Goal: Information Seeking & Learning: Learn about a topic

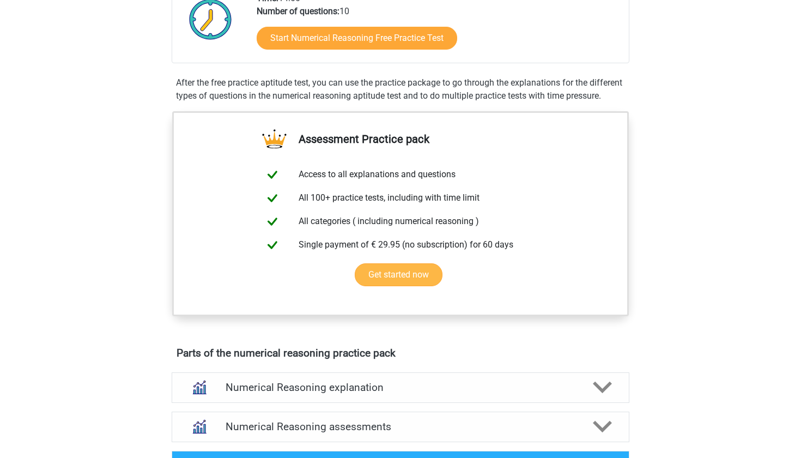
scroll to position [284, 0]
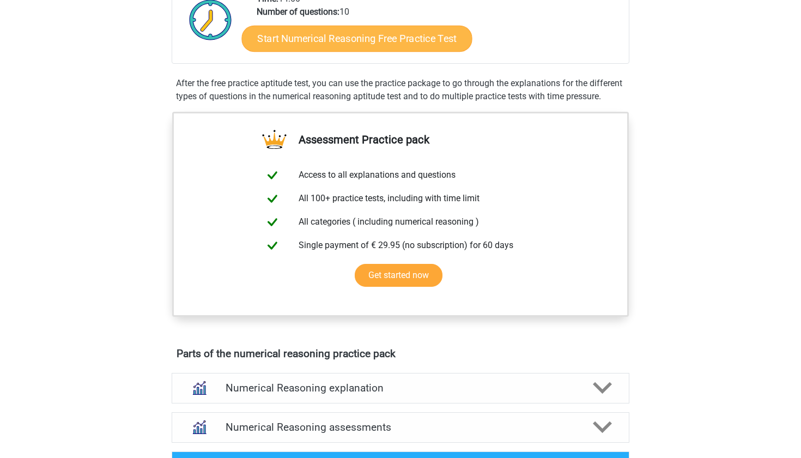
click at [403, 41] on link "Start Numerical Reasoning Free Practice Test" at bounding box center [357, 38] width 231 height 26
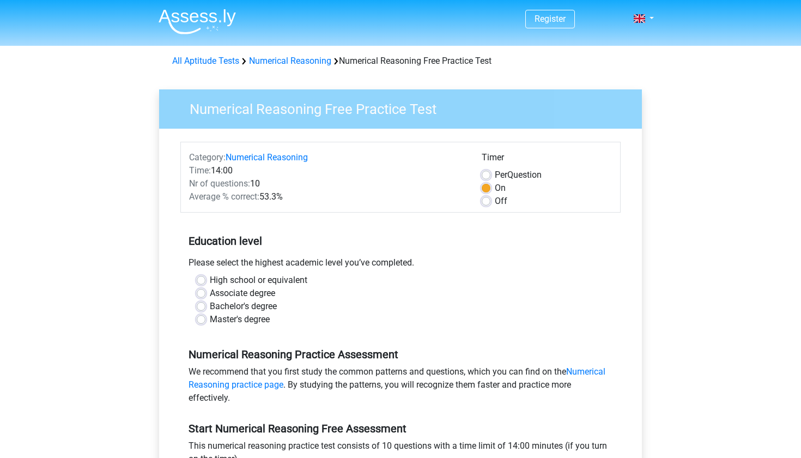
click at [210, 304] on label "Bachelor's degree" at bounding box center [243, 306] width 67 height 13
click at [201, 304] on input "Bachelor's degree" at bounding box center [201, 305] width 9 height 11
radio input "true"
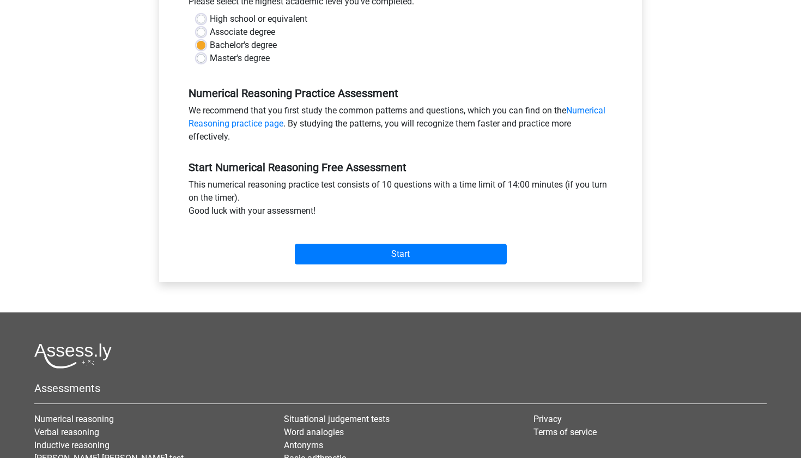
scroll to position [281, 0]
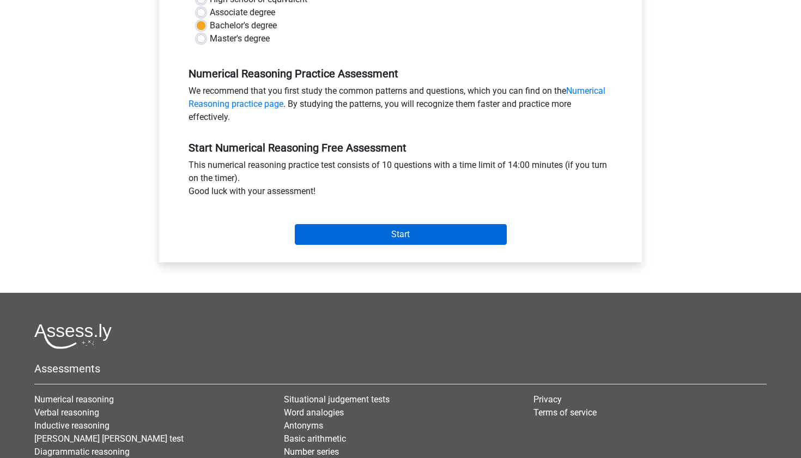
click at [410, 232] on input "Start" at bounding box center [401, 234] width 212 height 21
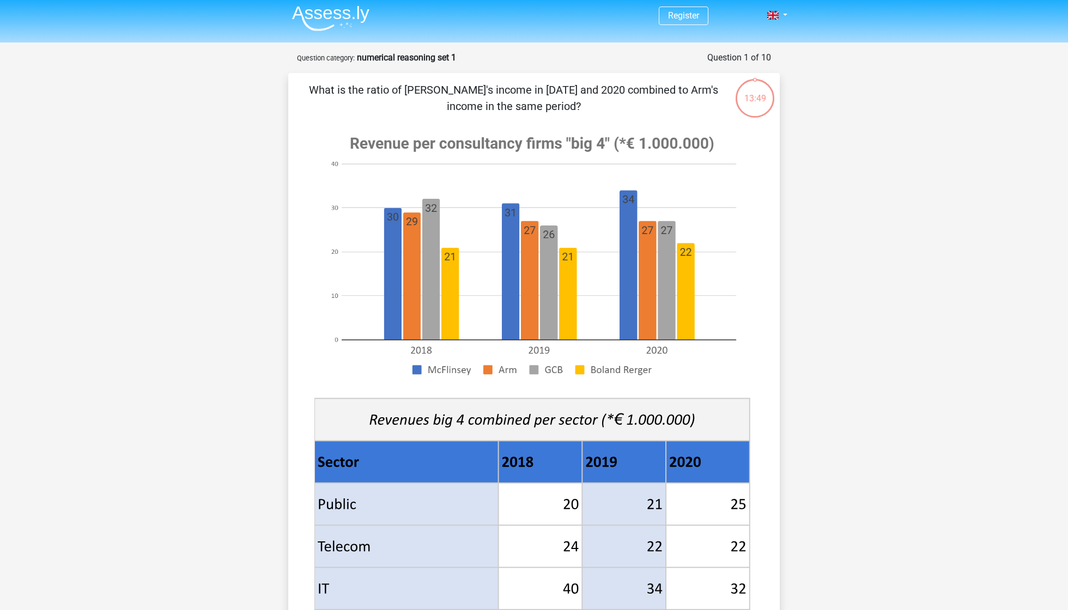
scroll to position [3, 0]
click at [650, 280] on image at bounding box center [531, 256] width 435 height 265
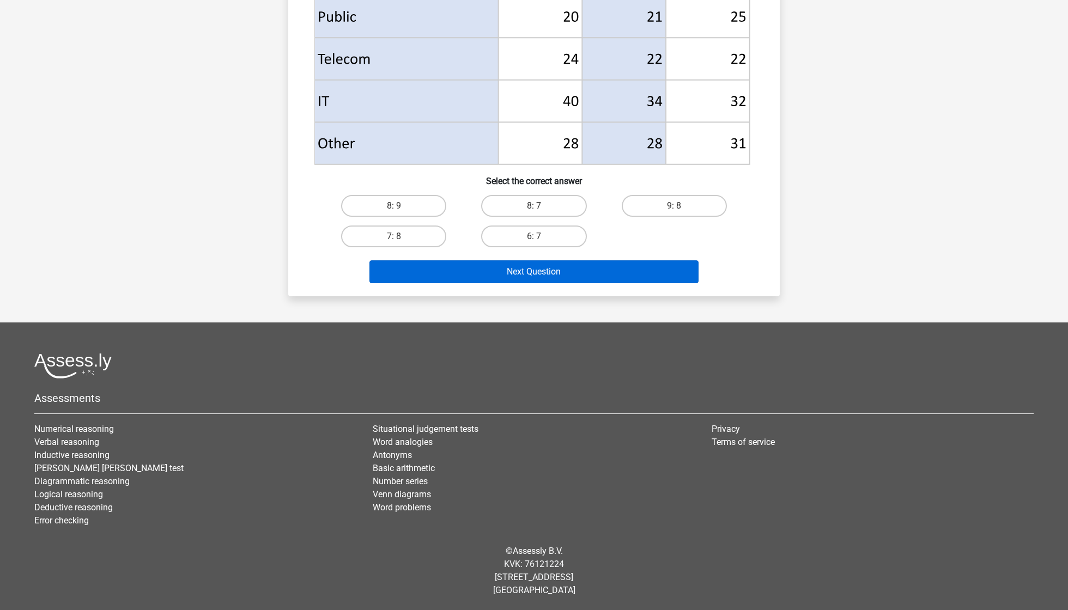
scroll to position [491, 0]
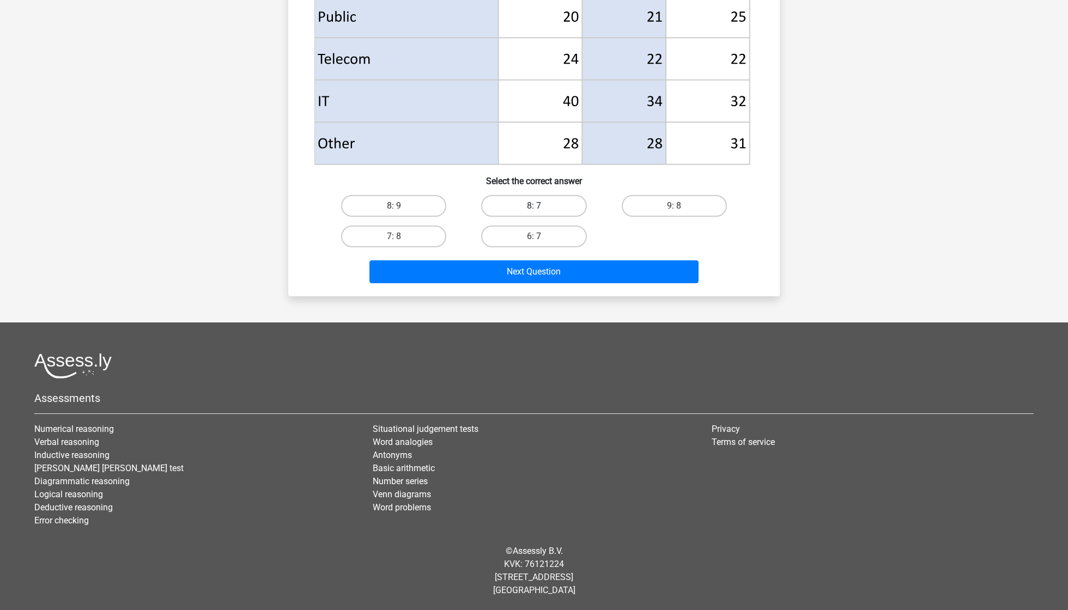
click at [562, 206] on label "8: 7" at bounding box center [533, 206] width 105 height 22
click at [541, 206] on input "8: 7" at bounding box center [537, 209] width 7 height 7
radio input "true"
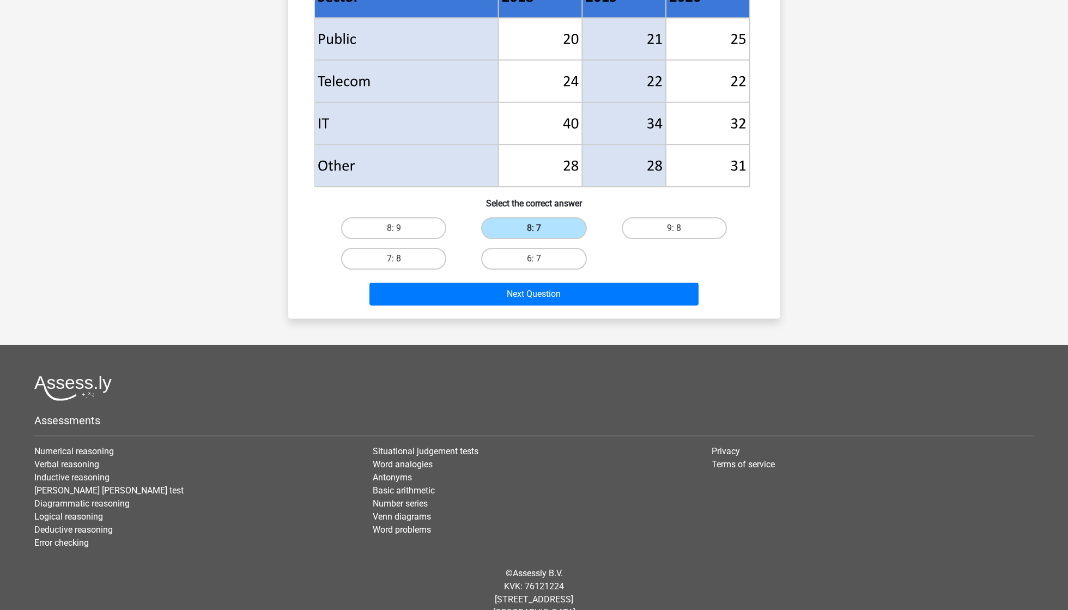
scroll to position [476, 0]
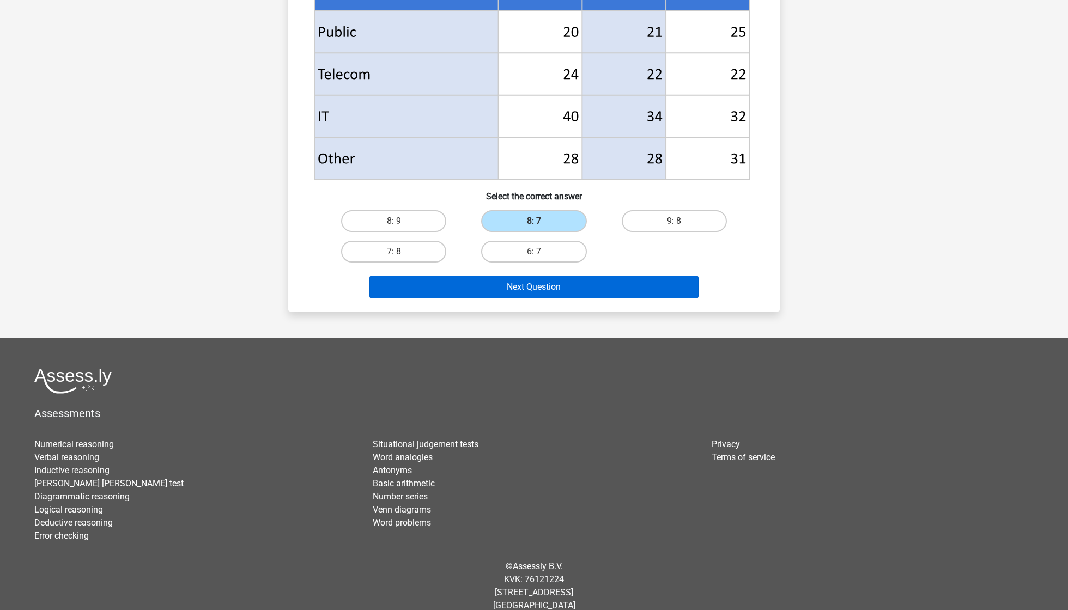
click at [667, 287] on button "Next Question" at bounding box center [535, 287] width 330 height 23
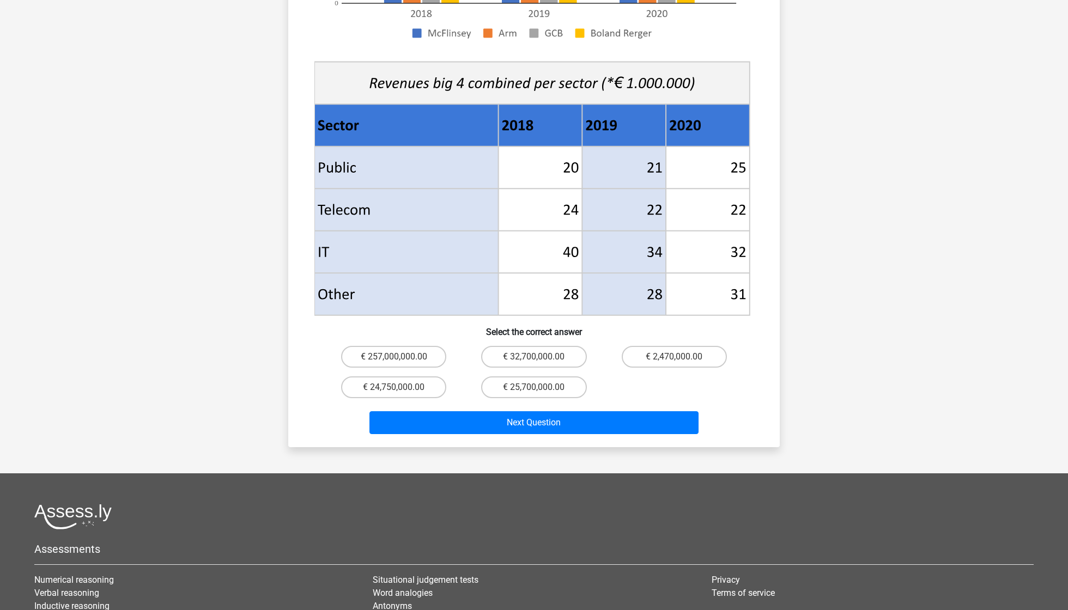
scroll to position [377, 0]
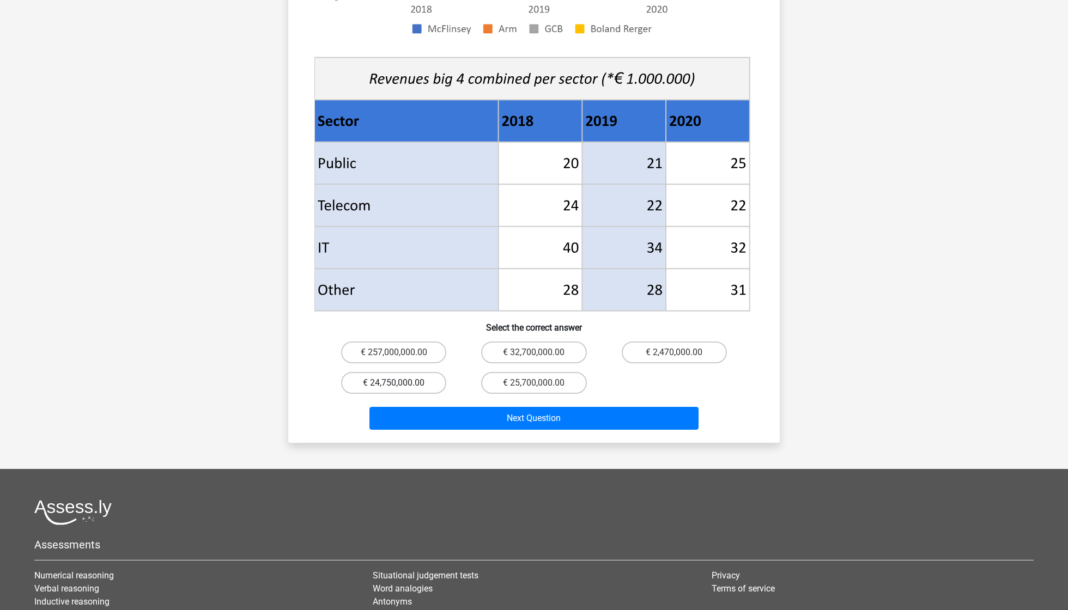
click at [435, 372] on label "€ 24,750,000.00" at bounding box center [393, 383] width 105 height 22
click at [401, 383] on input "€ 24,750,000.00" at bounding box center [397, 386] width 7 height 7
radio input "true"
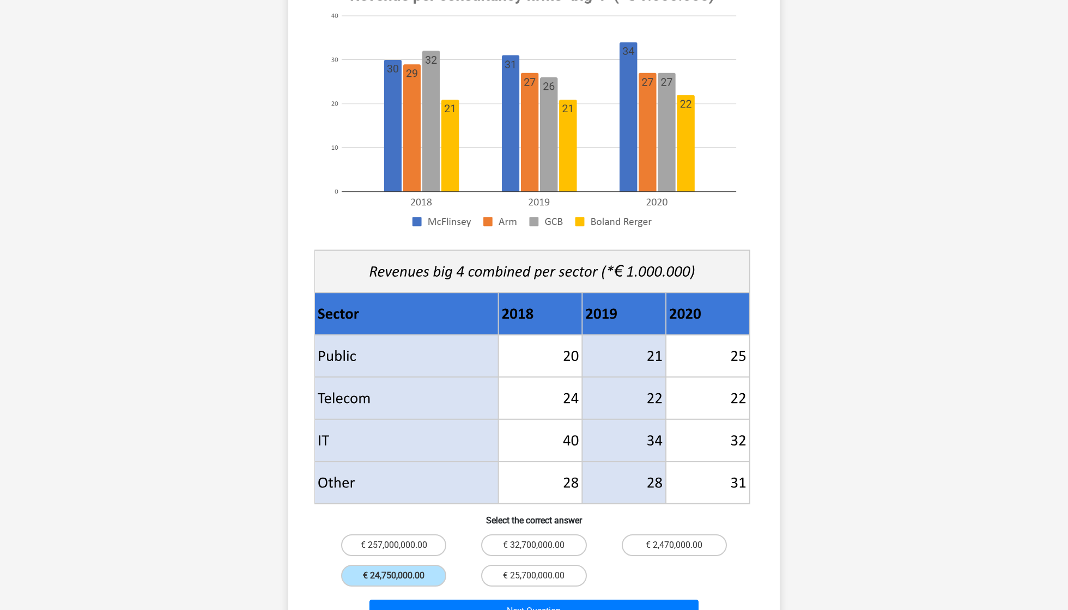
scroll to position [197, 0]
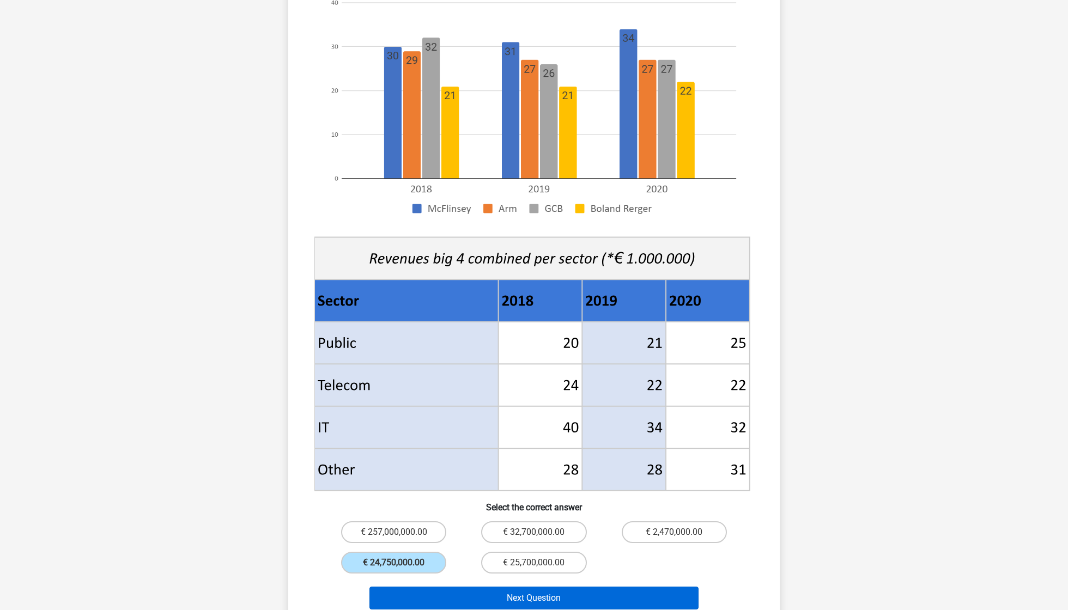
click at [583, 457] on button "Next Question" at bounding box center [535, 598] width 330 height 23
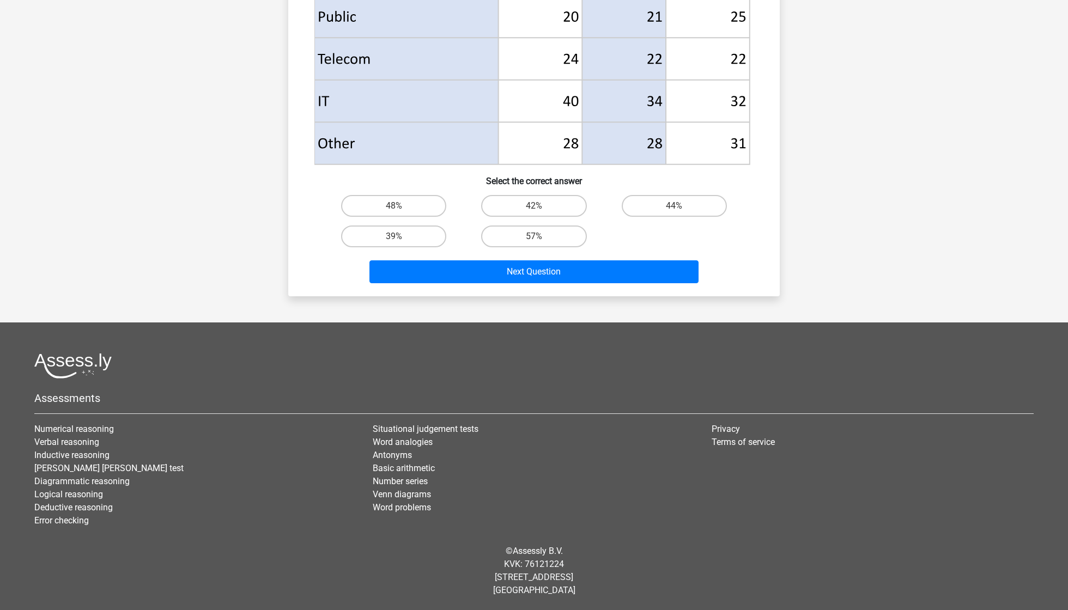
scroll to position [491, 0]
click at [440, 204] on label "48%" at bounding box center [393, 206] width 105 height 22
click at [401, 206] on input "48%" at bounding box center [397, 209] width 7 height 7
radio input "true"
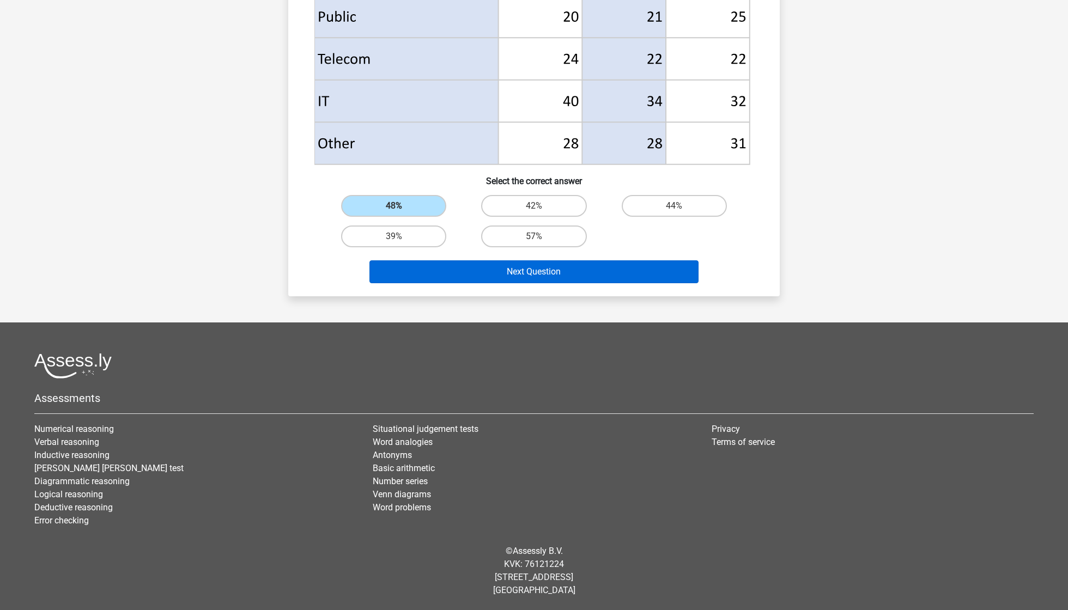
click at [495, 269] on button "Next Question" at bounding box center [535, 272] width 330 height 23
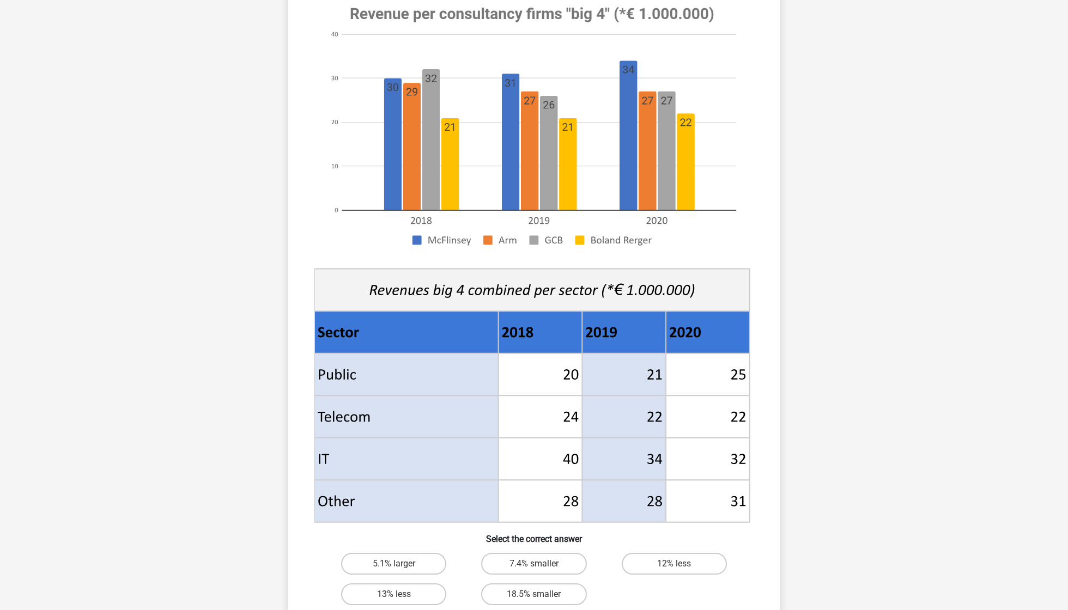
scroll to position [164, 0]
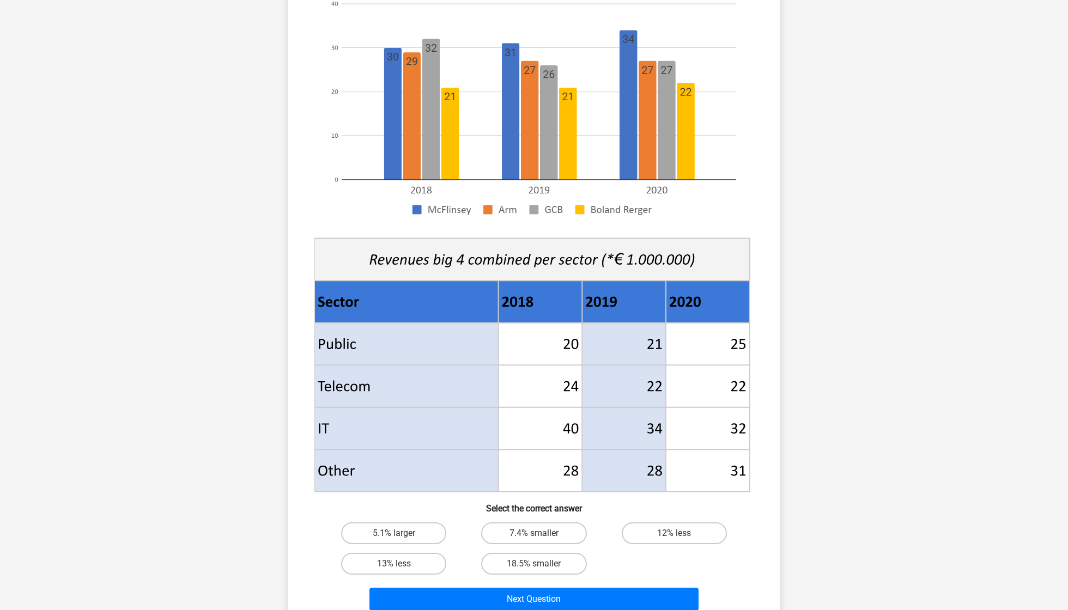
click at [538, 457] on input "18.5% smaller" at bounding box center [537, 567] width 7 height 7
radio input "true"
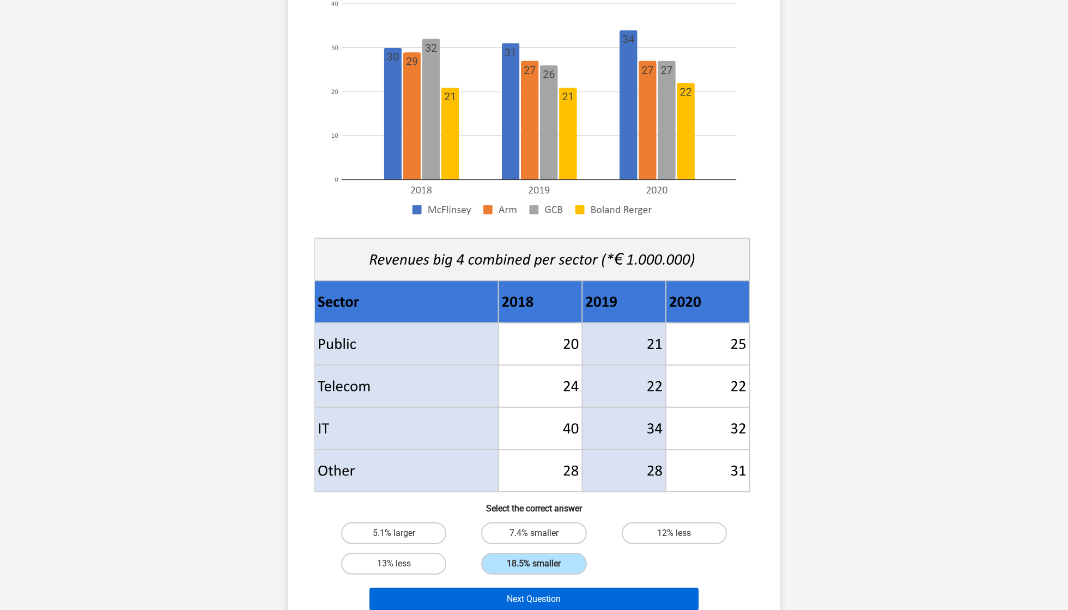
click at [624, 457] on button "Next Question" at bounding box center [535, 599] width 330 height 23
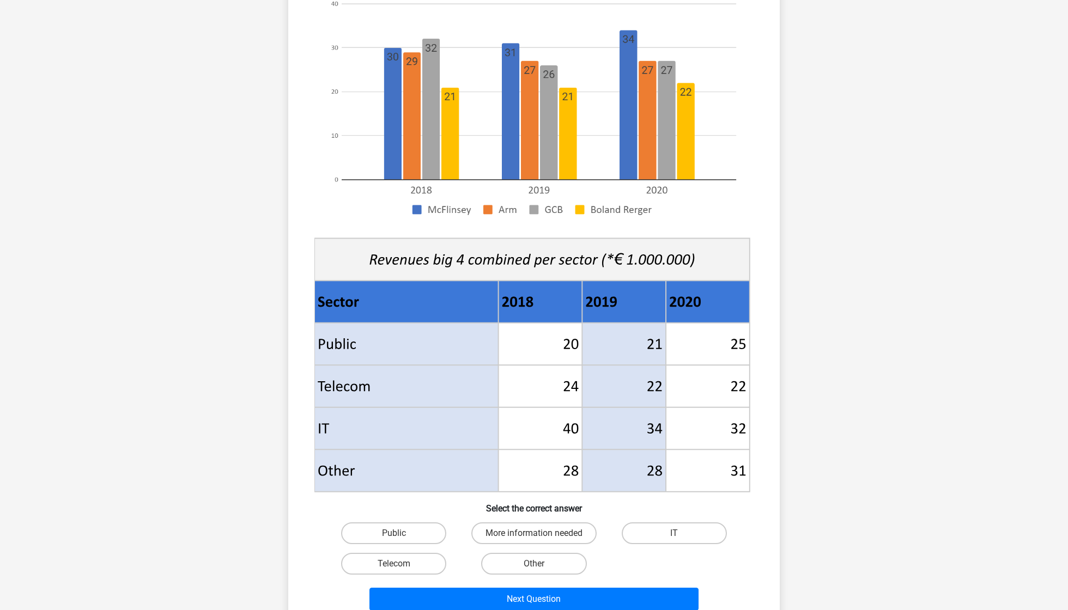
scroll to position [168, 0]
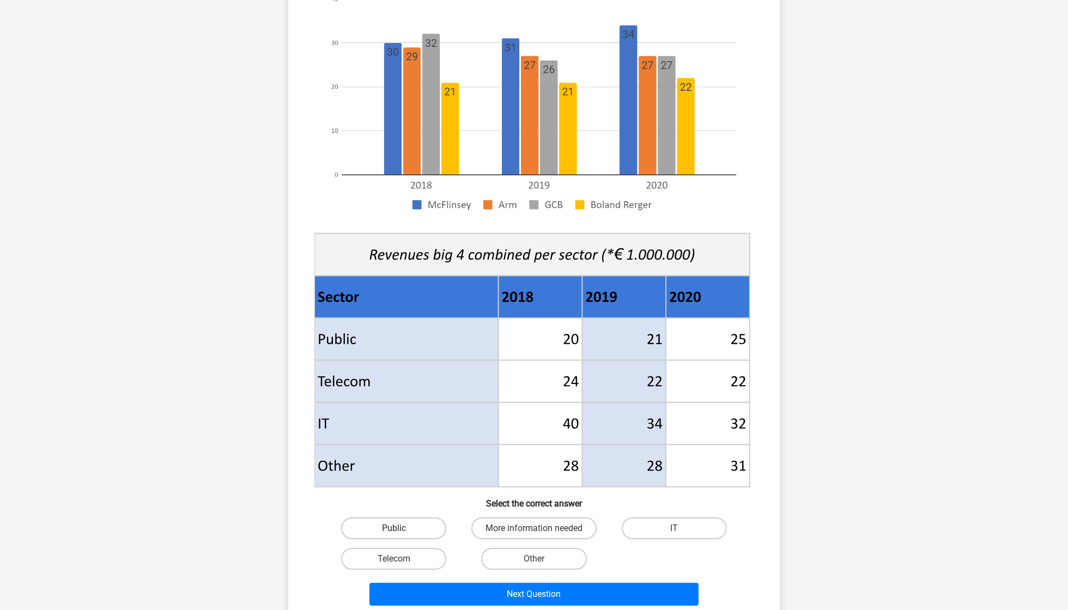
click at [421, 457] on label "Public" at bounding box center [393, 529] width 105 height 22
click at [401, 457] on input "Public" at bounding box center [397, 532] width 7 height 7
radio input "true"
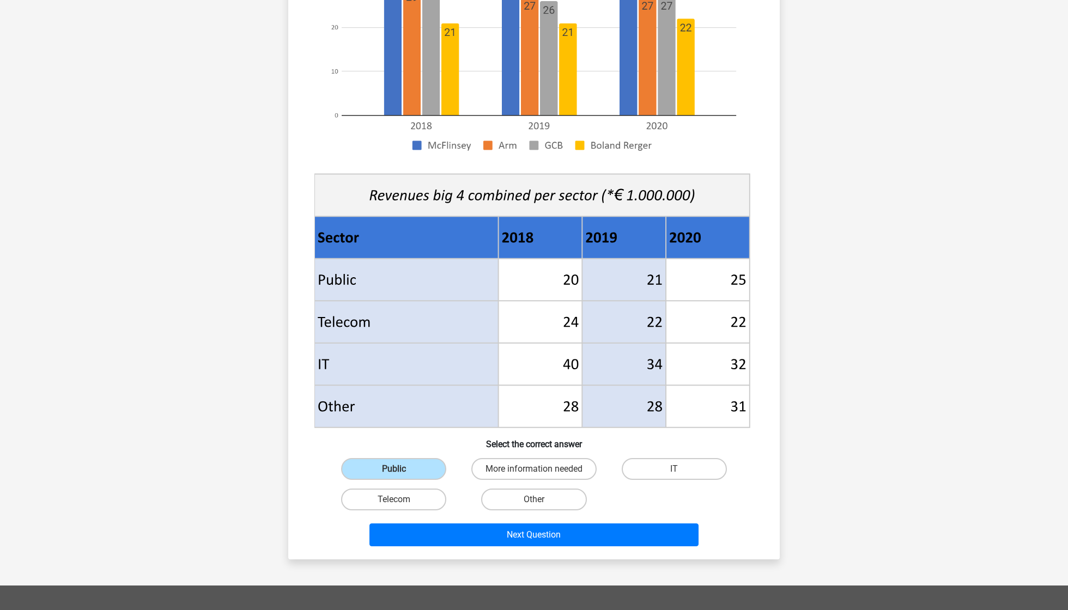
scroll to position [307, 0]
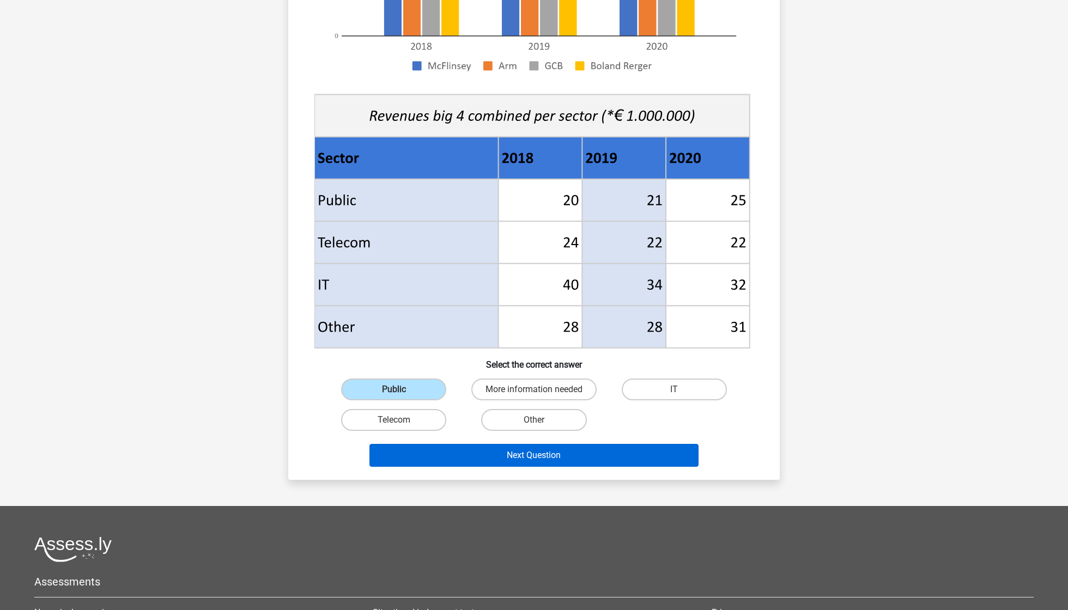
click at [624, 457] on button "Next Question" at bounding box center [535, 455] width 330 height 23
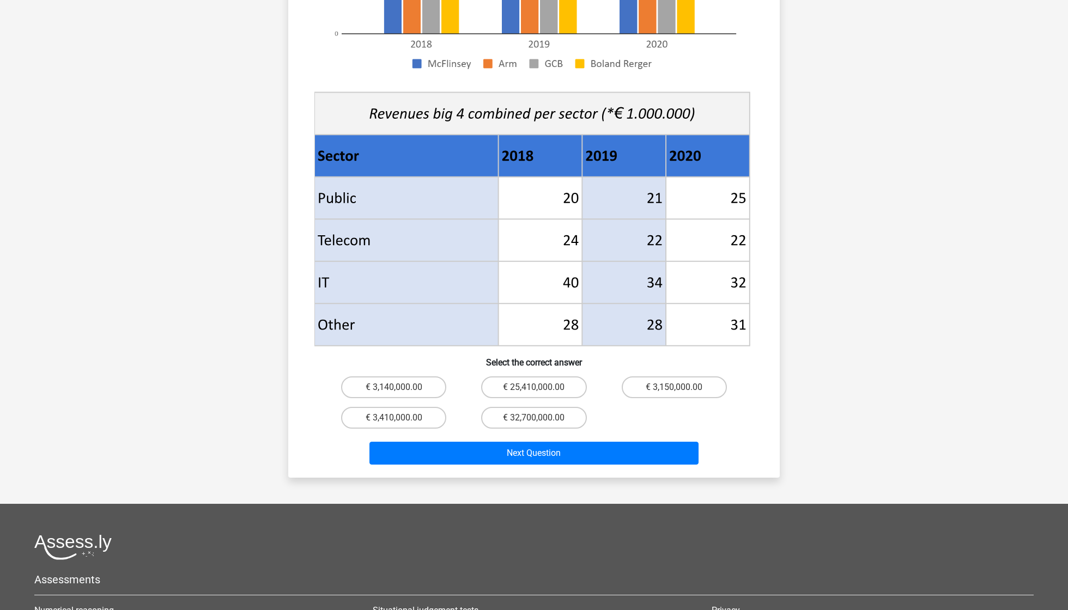
scroll to position [334, 0]
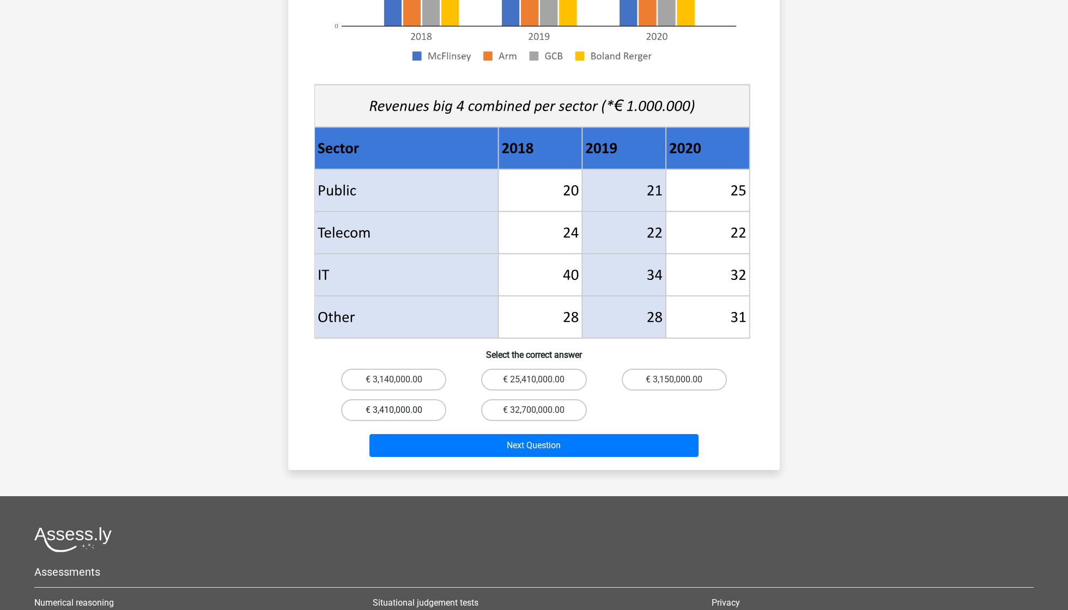
click at [433, 400] on label "€ 3,410,000.00" at bounding box center [393, 411] width 105 height 22
click at [401, 410] on input "€ 3,410,000.00" at bounding box center [397, 413] width 7 height 7
radio input "true"
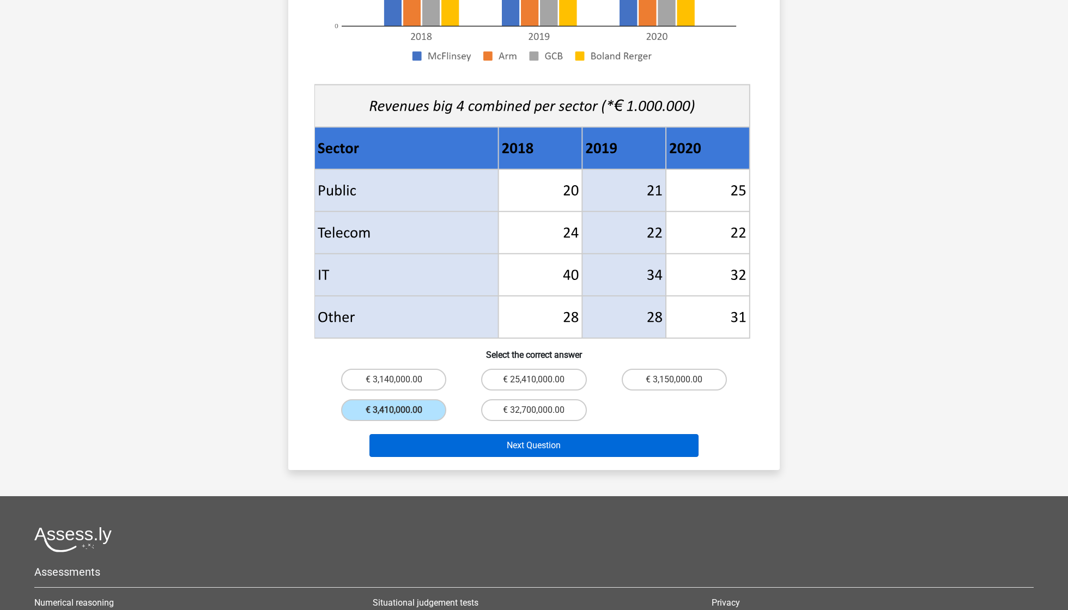
click at [537, 434] on button "Next Question" at bounding box center [535, 445] width 330 height 23
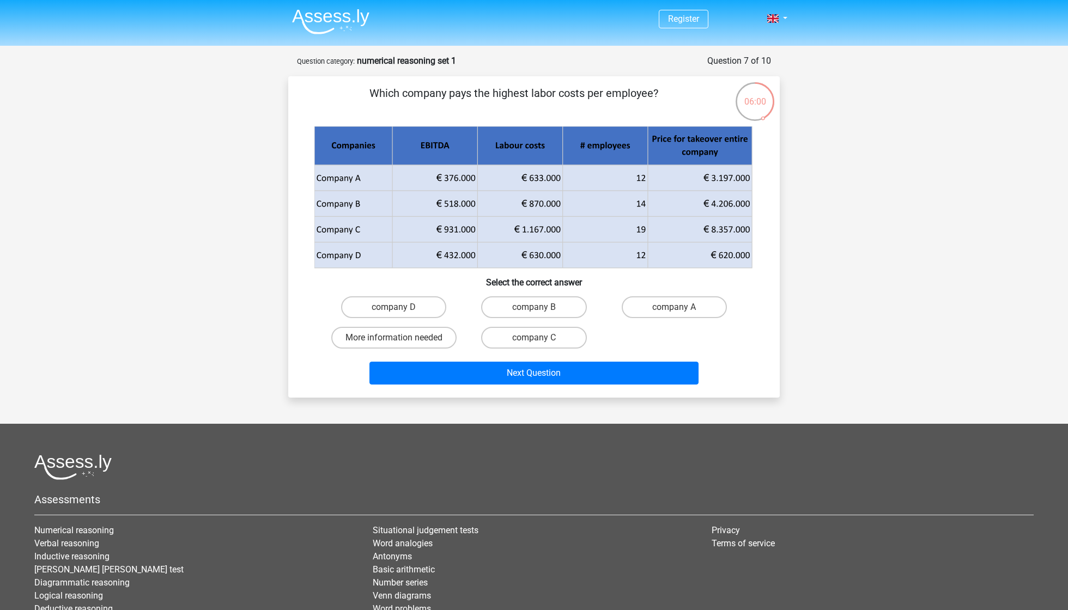
scroll to position [0, 0]
click at [530, 306] on label "company B" at bounding box center [533, 307] width 105 height 22
click at [534, 307] on input "company B" at bounding box center [537, 310] width 7 height 7
radio input "true"
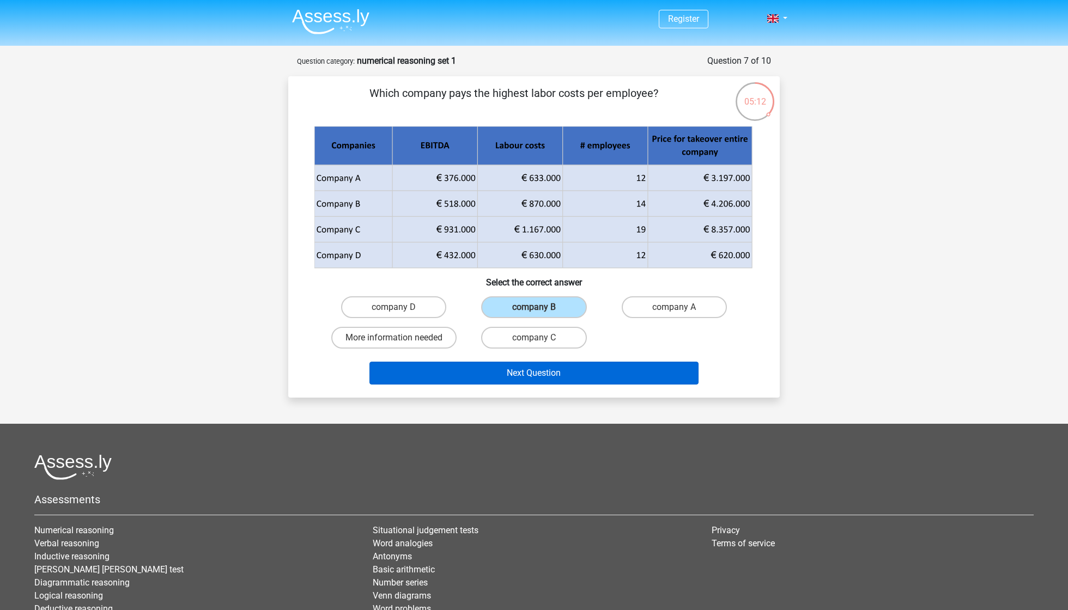
click at [529, 373] on button "Next Question" at bounding box center [535, 373] width 330 height 23
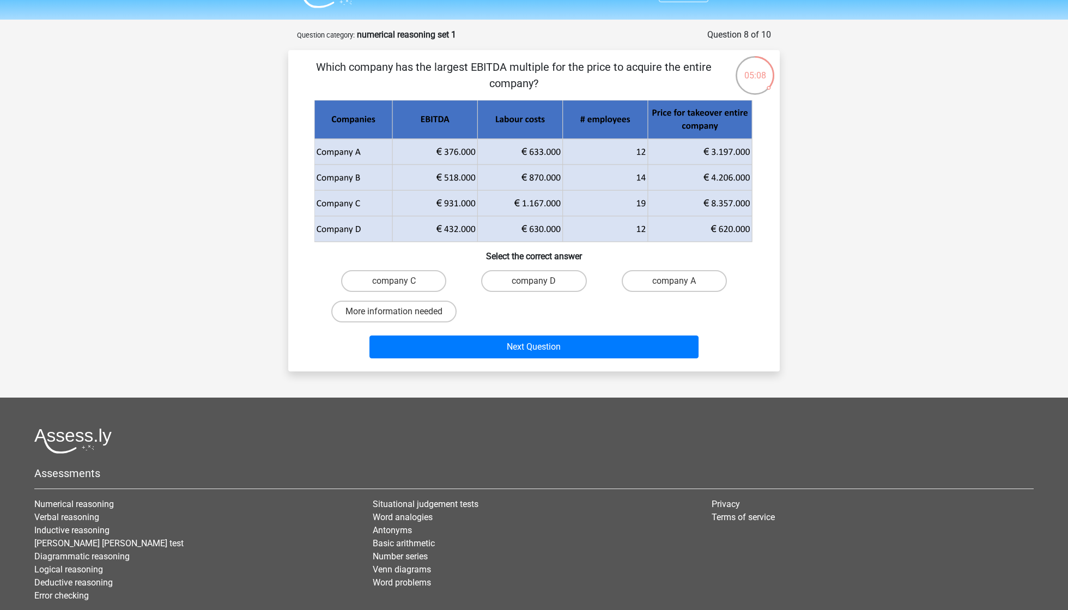
scroll to position [26, 0]
click at [421, 280] on label "company C" at bounding box center [393, 281] width 105 height 22
click at [401, 281] on input "company C" at bounding box center [397, 284] width 7 height 7
radio input "true"
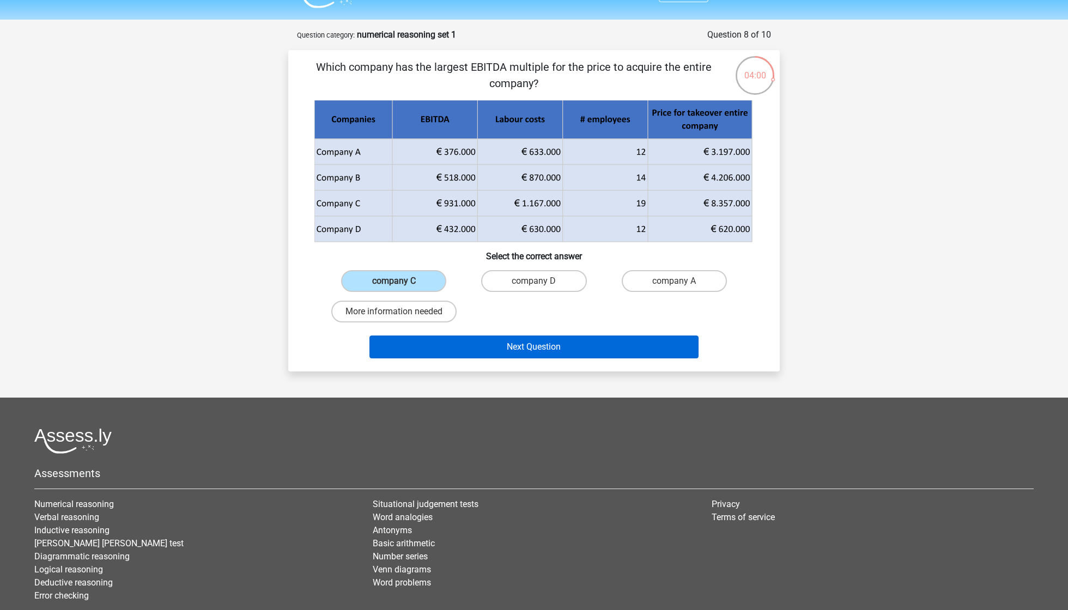
click at [550, 349] on button "Next Question" at bounding box center [535, 347] width 330 height 23
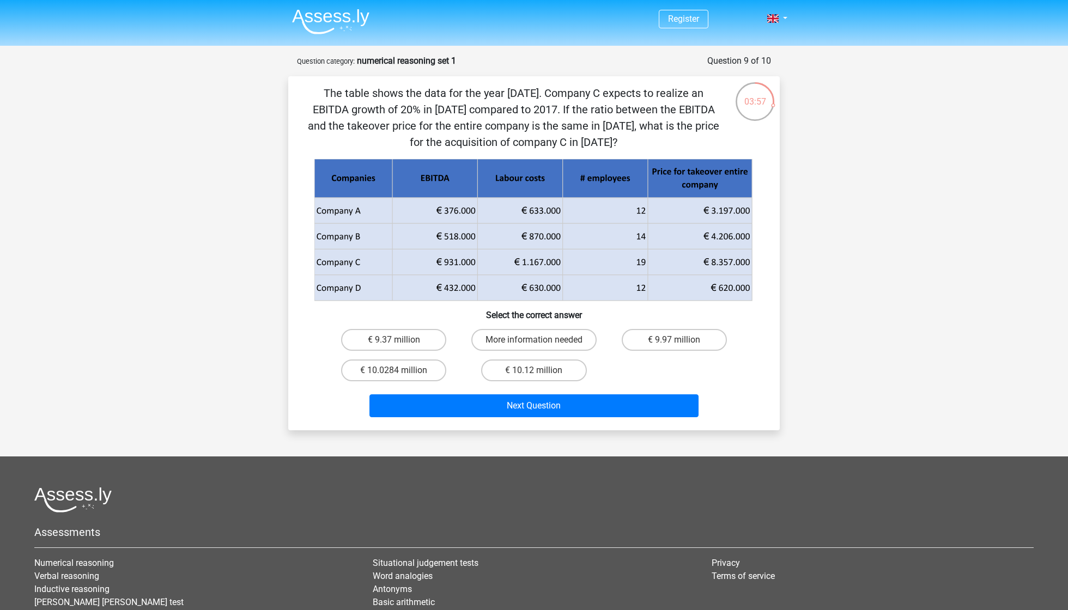
scroll to position [0, 0]
click at [378, 374] on label "€ 10.0284 million" at bounding box center [393, 371] width 105 height 22
click at [394, 374] on input "€ 10.0284 million" at bounding box center [397, 374] width 7 height 7
radio input "true"
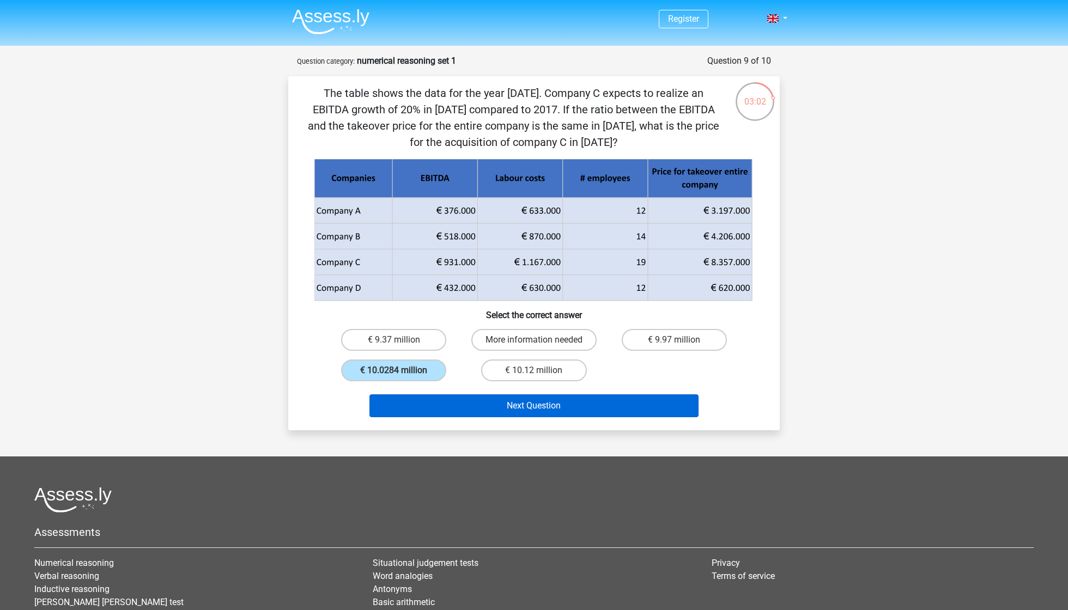
click at [473, 397] on button "Next Question" at bounding box center [535, 406] width 330 height 23
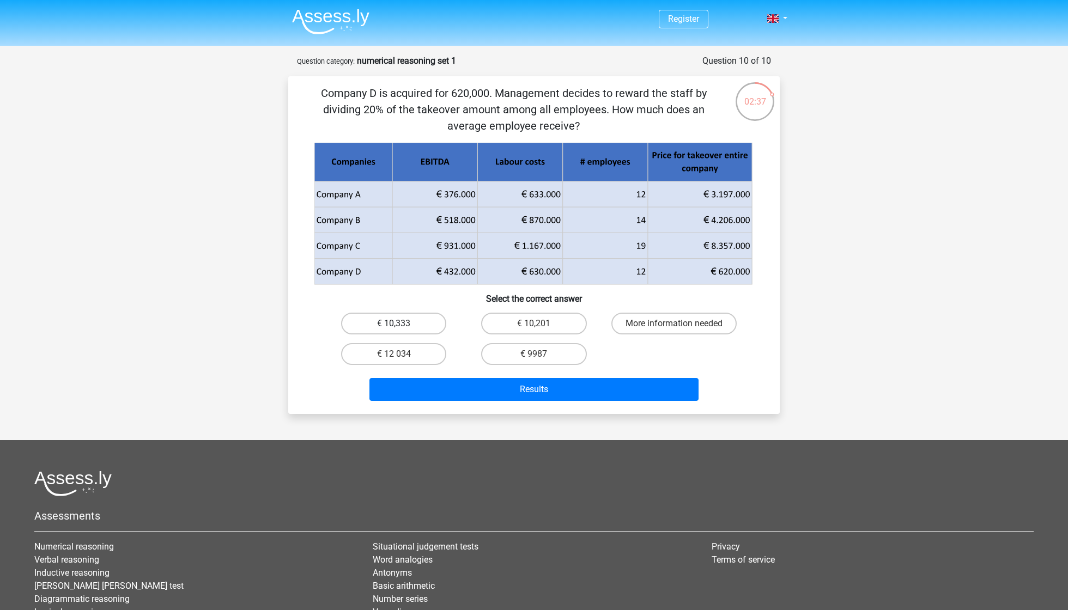
click at [424, 319] on label "€ 10,333" at bounding box center [393, 324] width 105 height 22
click at [401, 324] on input "€ 10,333" at bounding box center [397, 327] width 7 height 7
radio input "true"
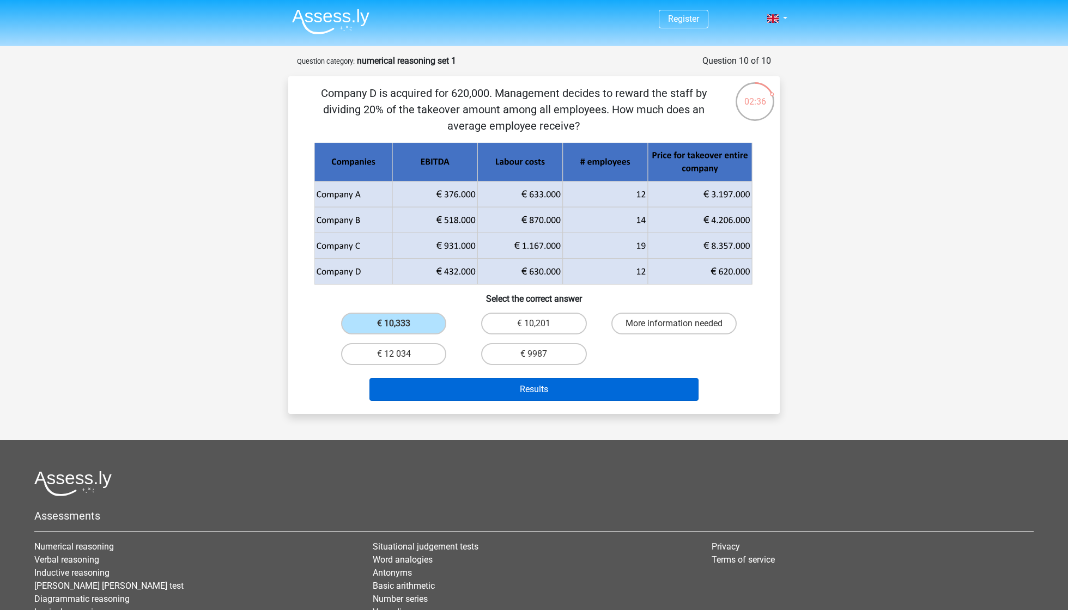
click at [552, 384] on button "Results" at bounding box center [535, 389] width 330 height 23
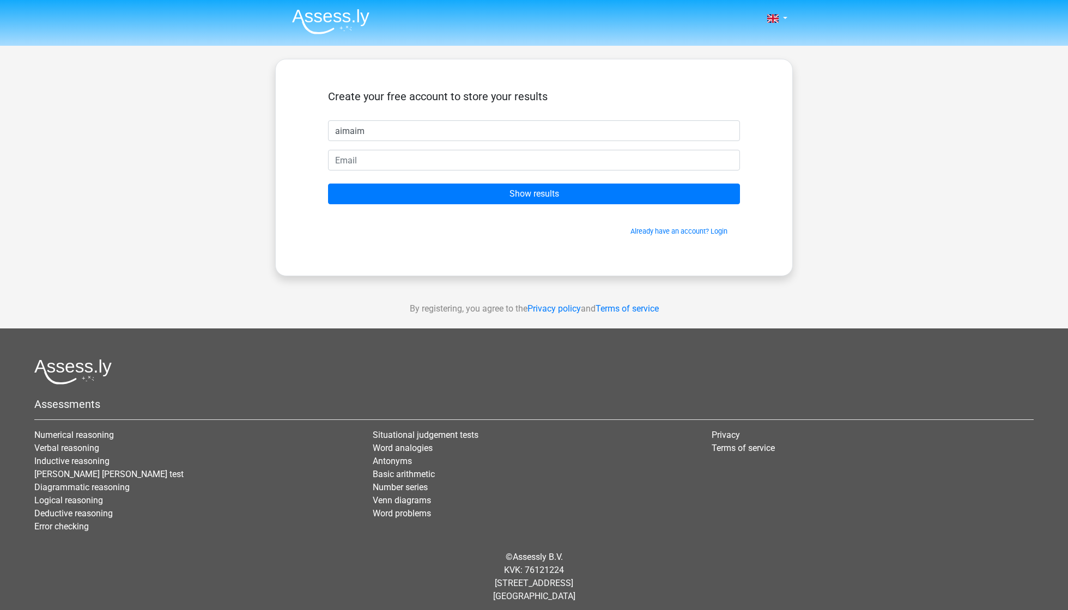
type input "aimaim"
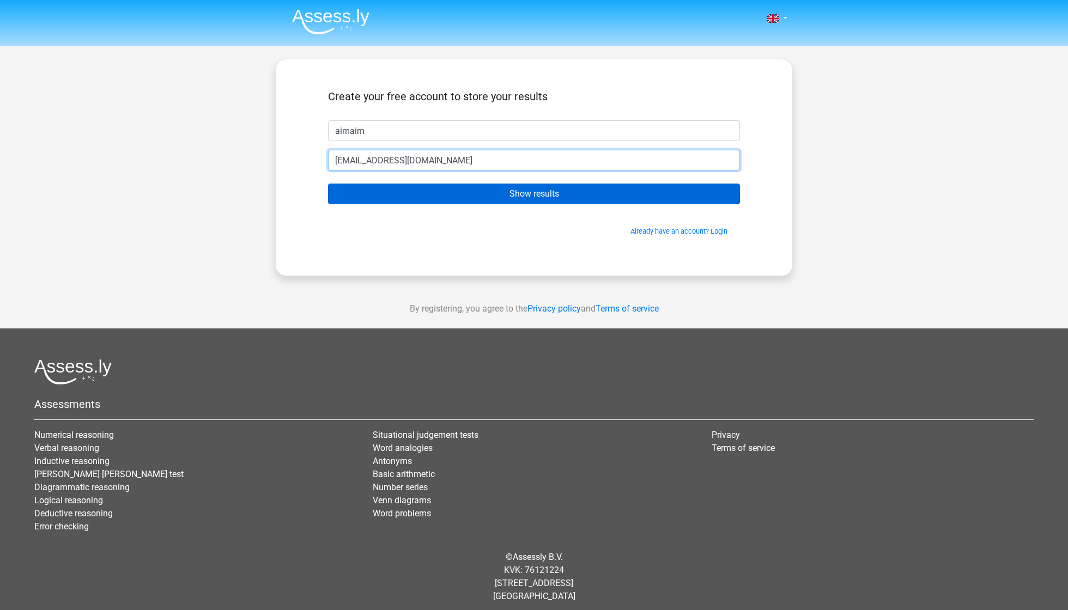
type input "naruethai.aim@gmail.com"
click at [452, 195] on input "Show results" at bounding box center [534, 194] width 412 height 21
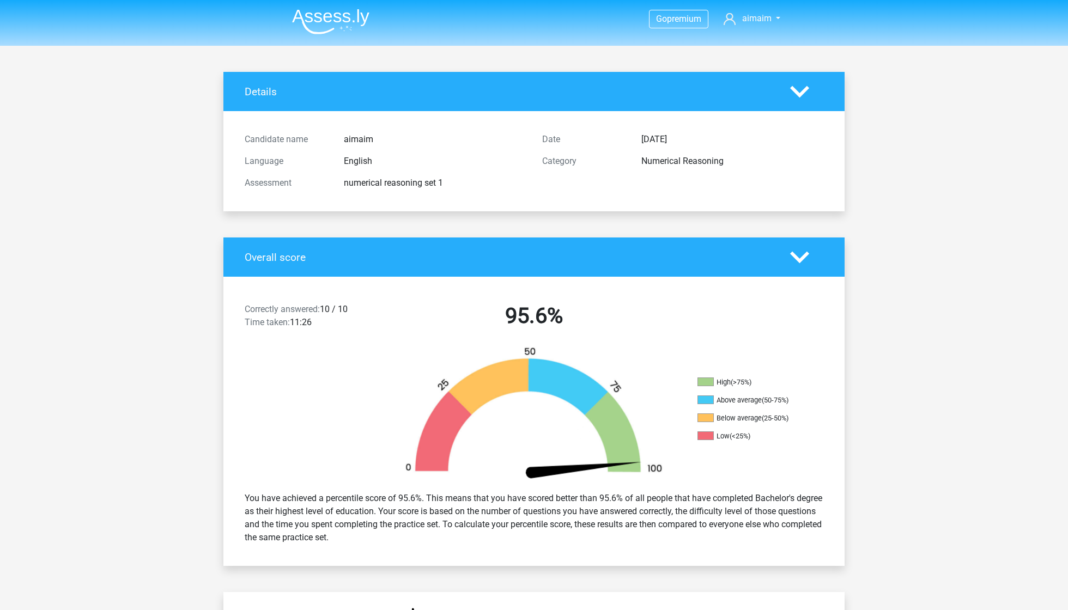
click at [806, 259] on icon at bounding box center [799, 257] width 19 height 19
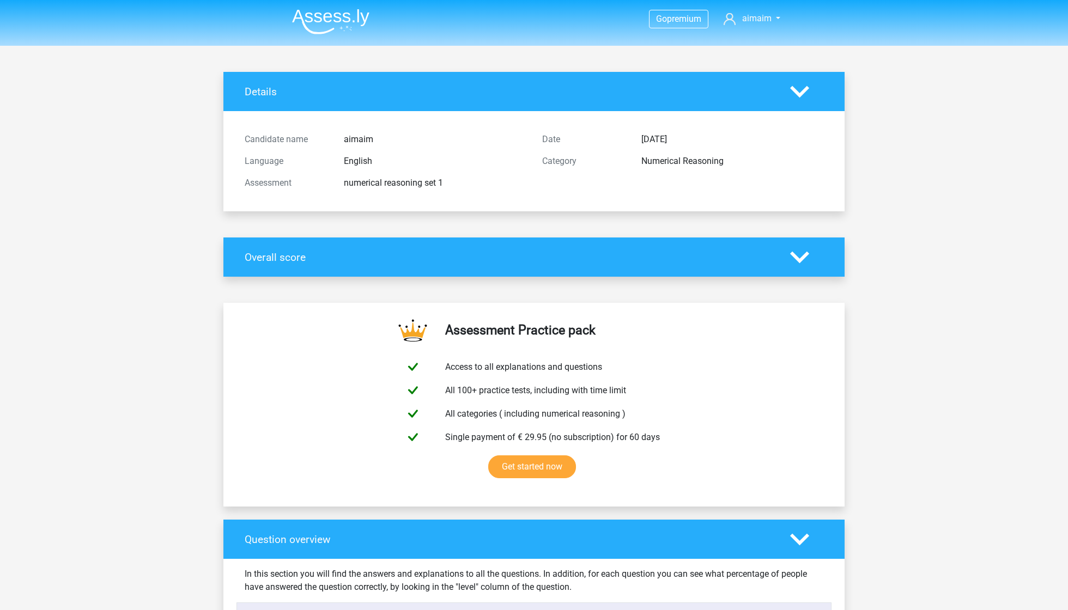
click at [806, 259] on icon at bounding box center [799, 257] width 19 height 19
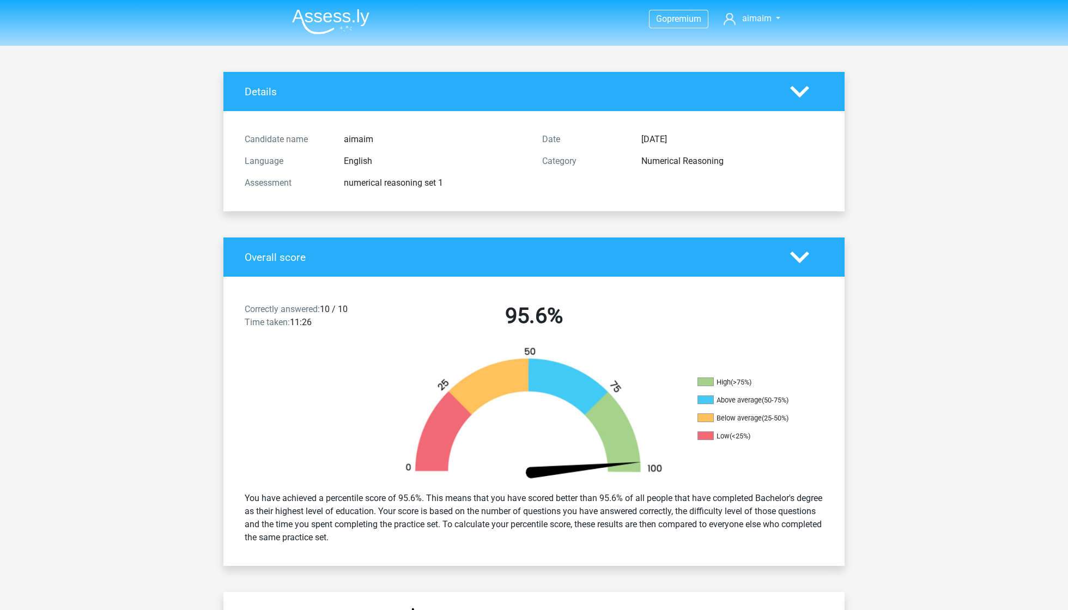
click at [806, 259] on icon at bounding box center [799, 257] width 19 height 19
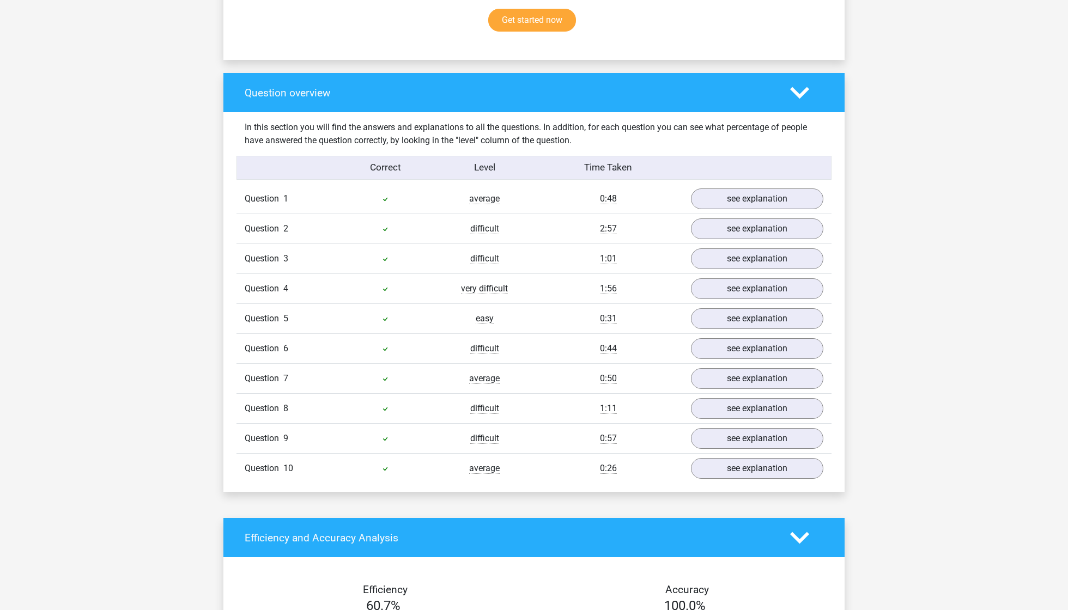
scroll to position [449, 0]
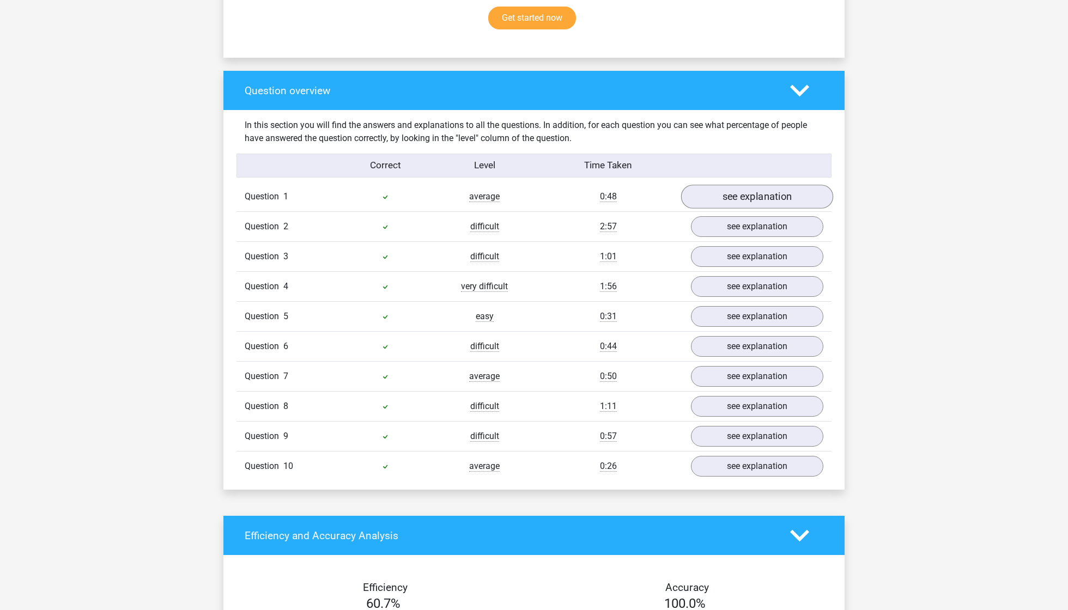
click at [803, 192] on link "see explanation" at bounding box center [757, 197] width 152 height 24
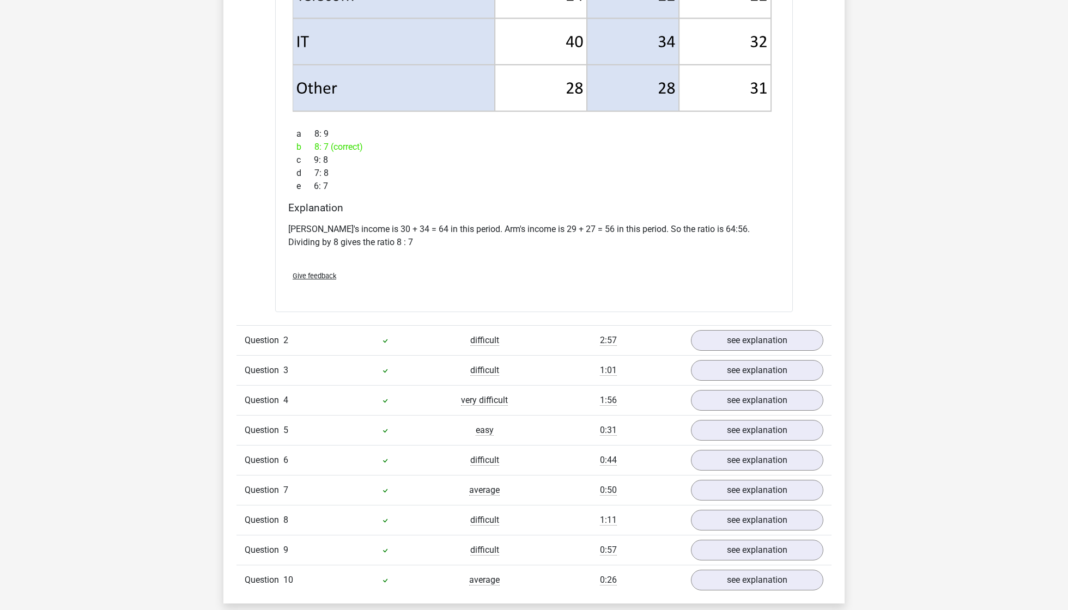
scroll to position [1206, 0]
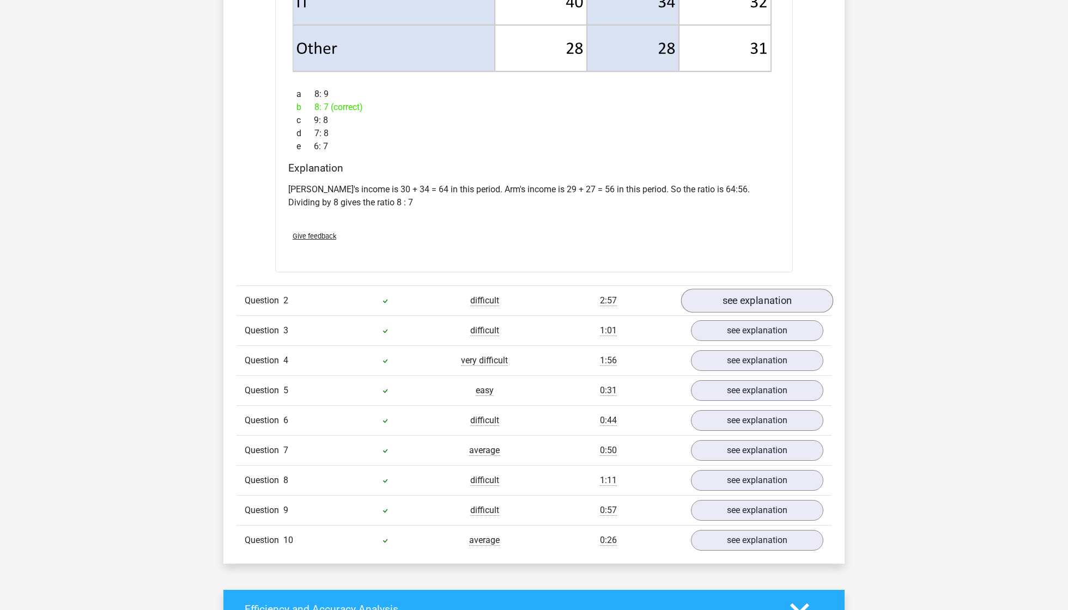
click at [774, 302] on link "see explanation" at bounding box center [757, 301] width 152 height 24
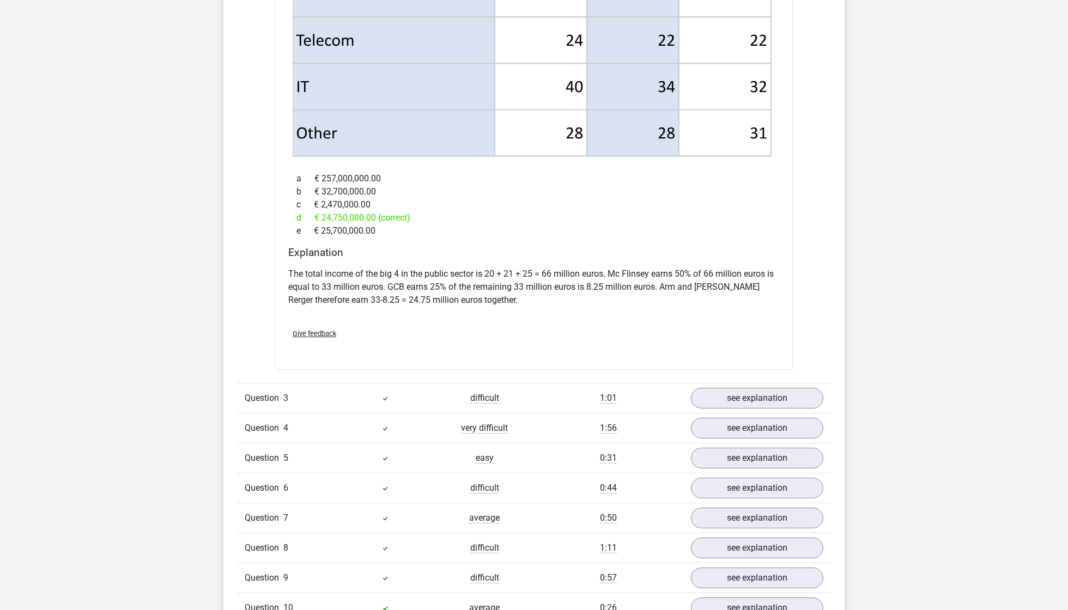
scroll to position [2014, 0]
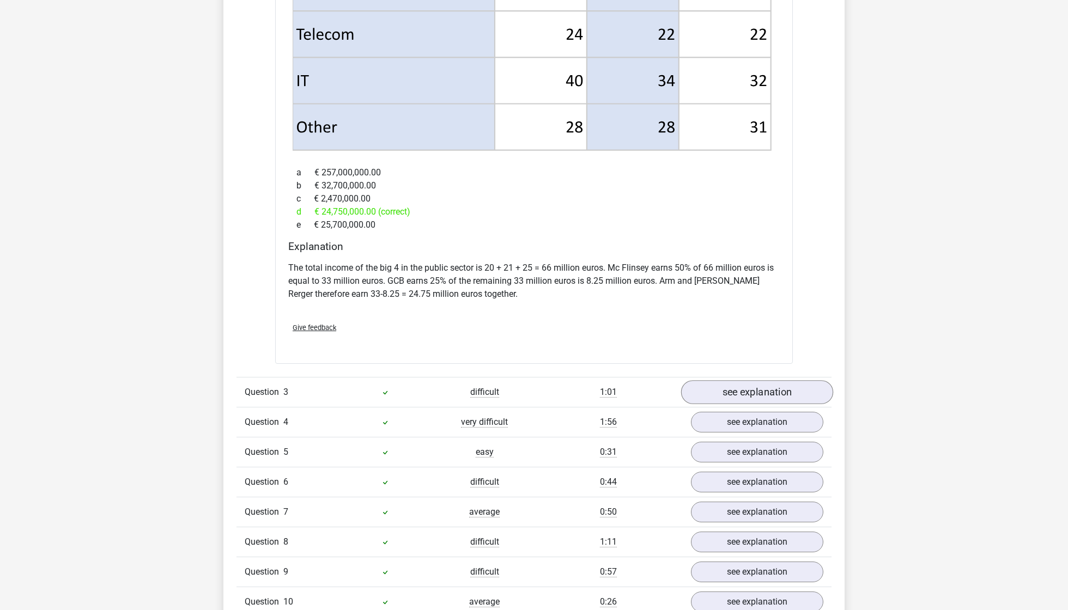
click at [763, 381] on link "see explanation" at bounding box center [757, 393] width 152 height 24
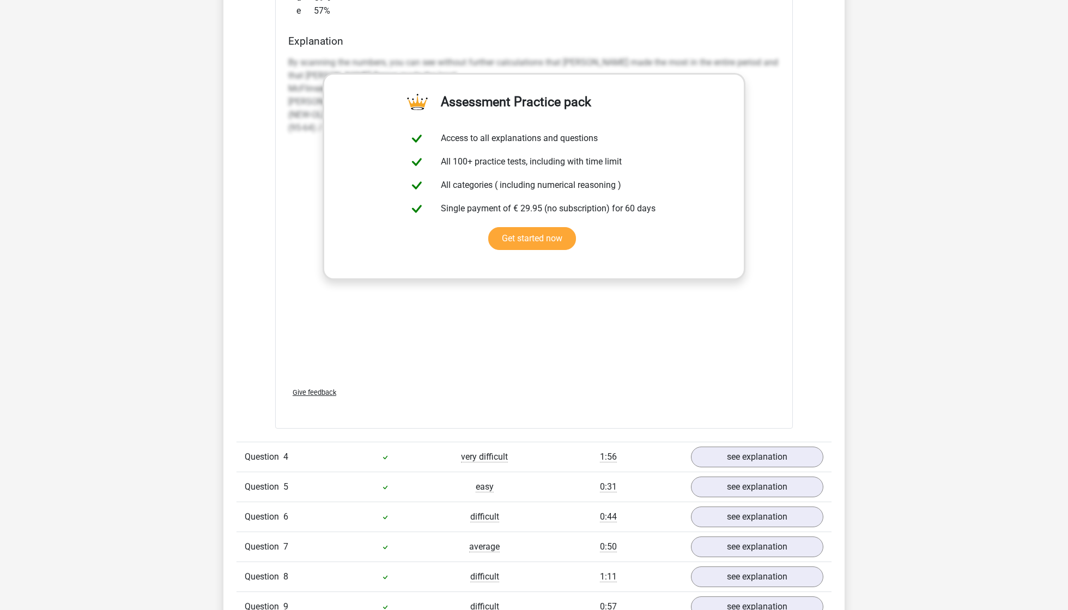
scroll to position [3136, 0]
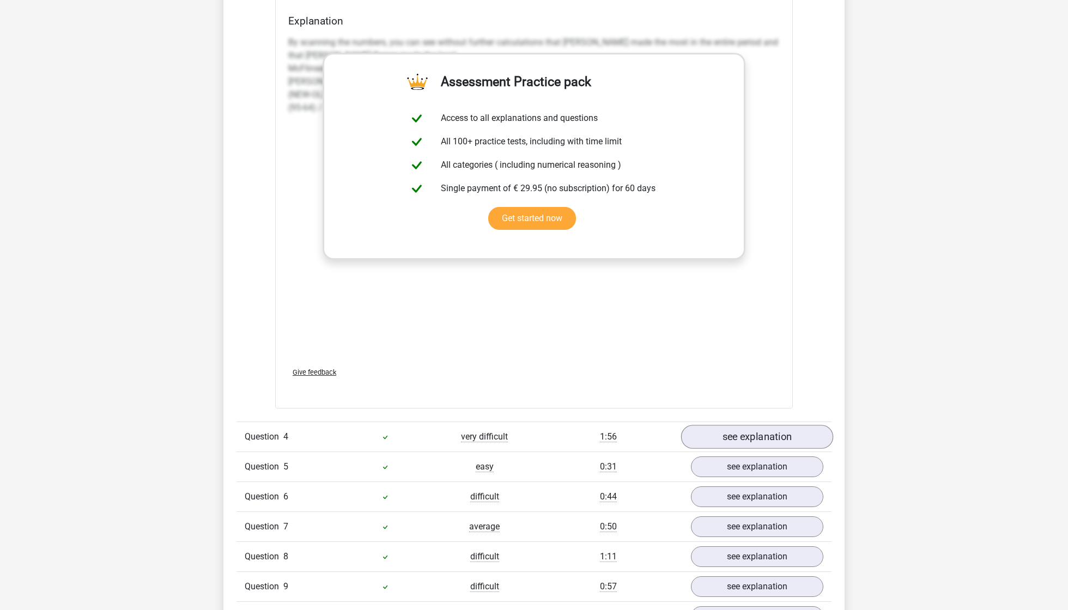
click at [766, 425] on link "see explanation" at bounding box center [757, 437] width 152 height 24
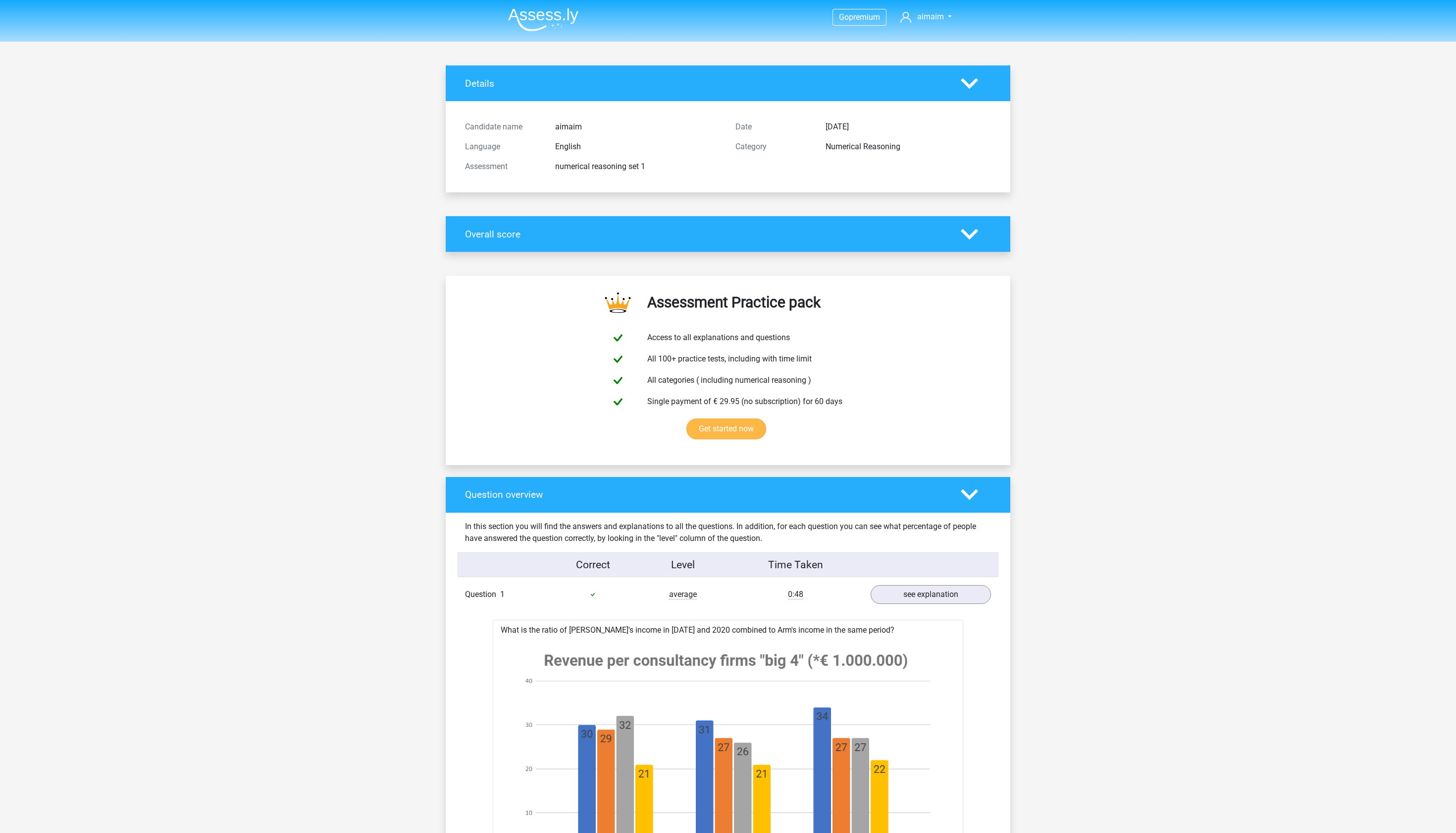
scroll to position [0, 0]
click at [966, 503] on icon at bounding box center [969, 494] width 17 height 17
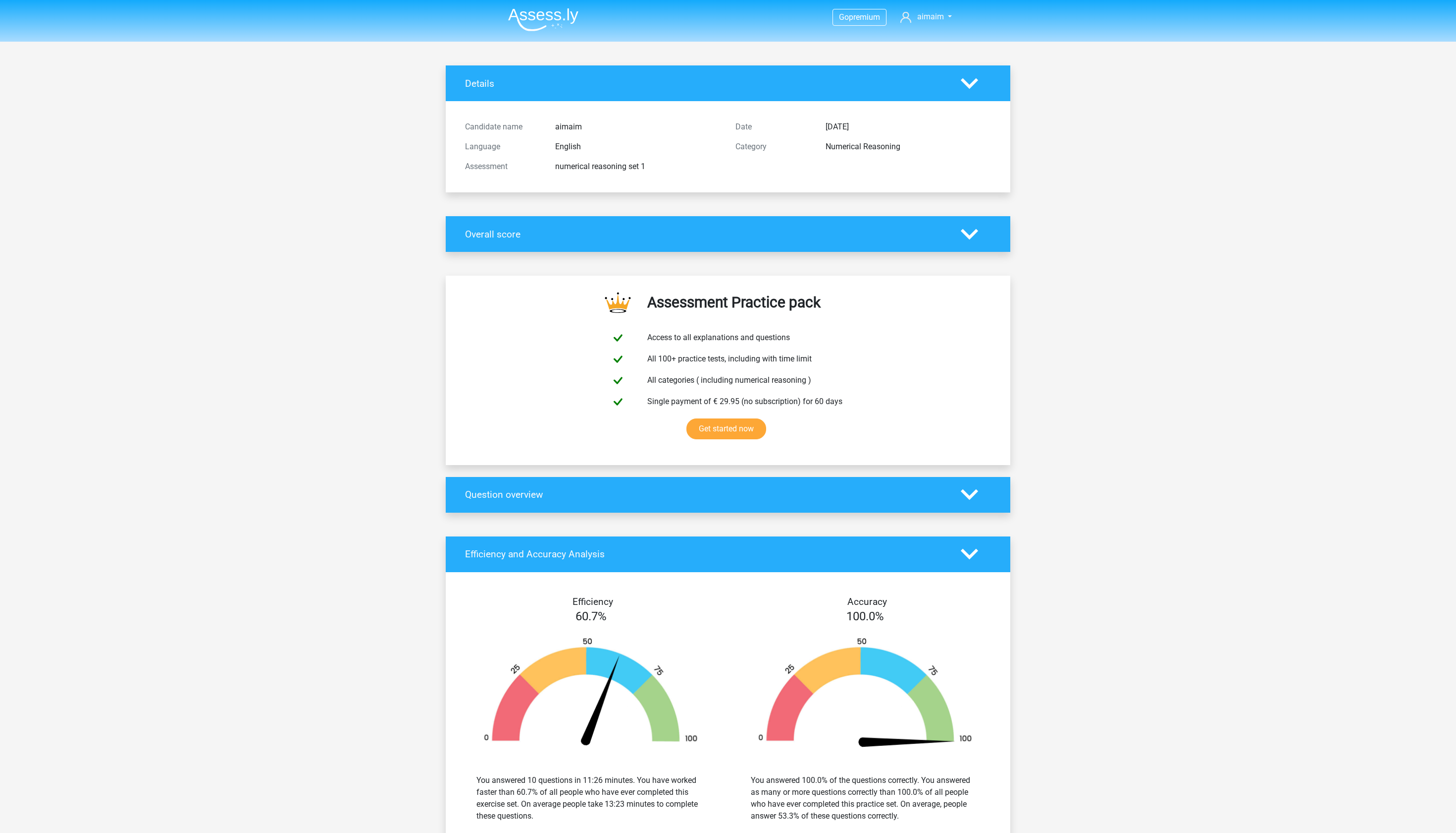
click at [969, 503] on icon at bounding box center [969, 494] width 17 height 17
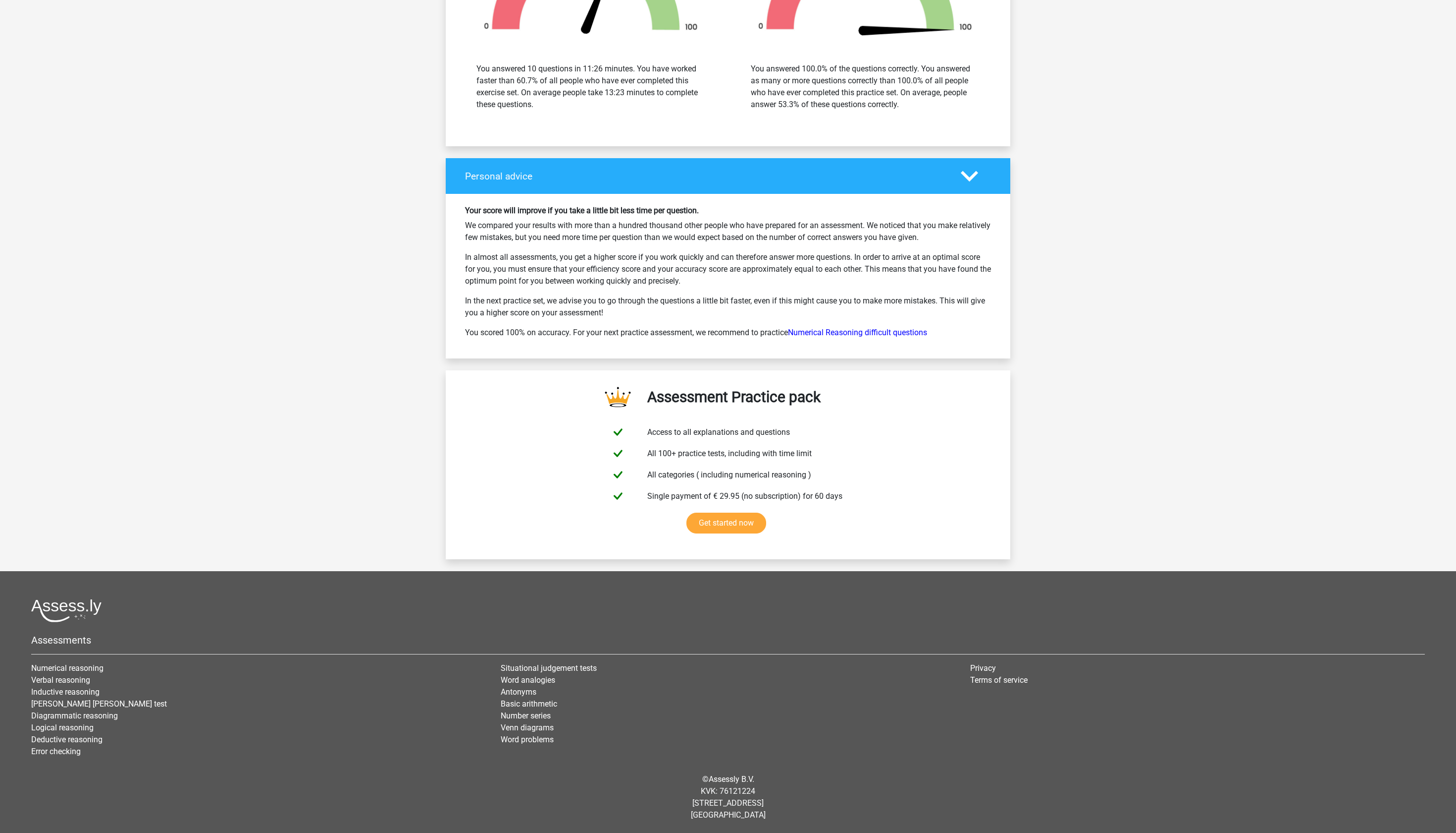
scroll to position [4658, 0]
